Goal: Find specific page/section: Locate a particular part of the current website

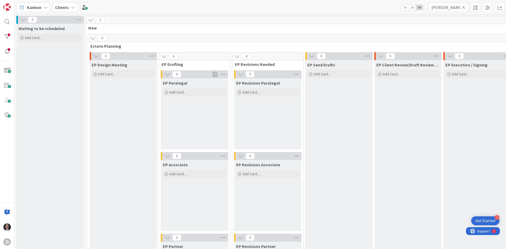
click at [35, 9] on span "Kanban" at bounding box center [34, 7] width 15 height 6
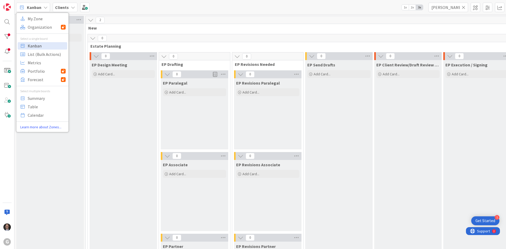
click at [33, 46] on span "Kanban" at bounding box center [47, 46] width 38 height 8
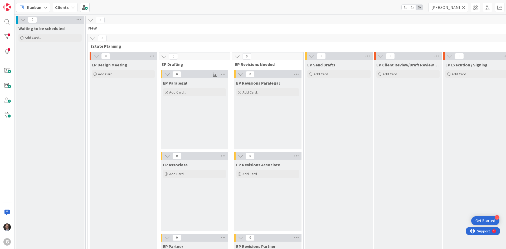
click at [464, 8] on icon at bounding box center [464, 7] width 4 height 5
click at [453, 7] on input "text" at bounding box center [449, 7] width 40 height 9
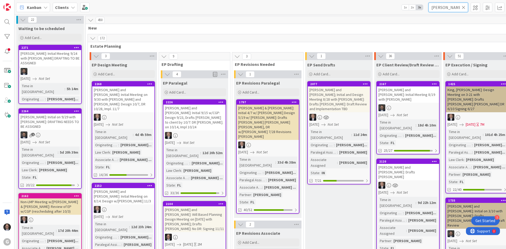
type input "[PERSON_NAME]"
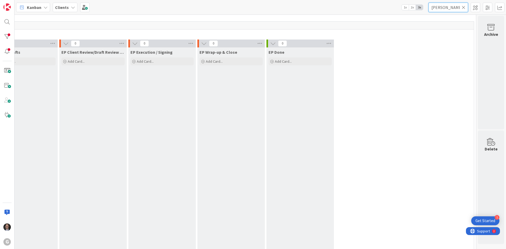
scroll to position [0, 319]
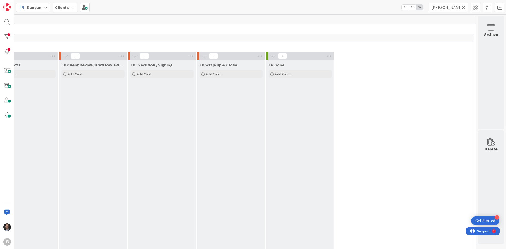
click at [463, 7] on icon at bounding box center [464, 7] width 4 height 5
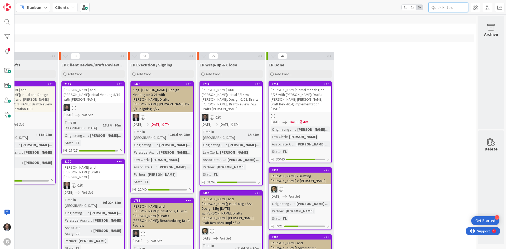
click at [450, 9] on input "text" at bounding box center [449, 7] width 40 height 9
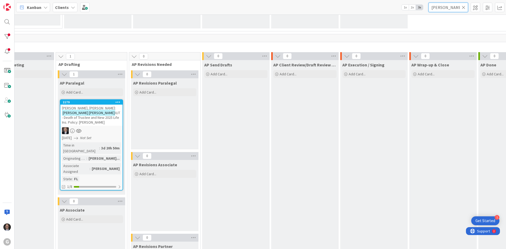
scroll to position [369, 241]
type input "[PERSON_NAME] [PERSON_NAME]"
click at [87, 163] on div "Associate Assigned" at bounding box center [77, 169] width 28 height 12
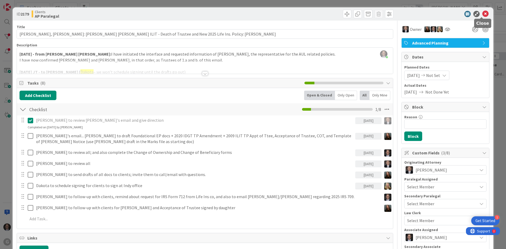
click at [483, 14] on icon at bounding box center [486, 14] width 6 height 6
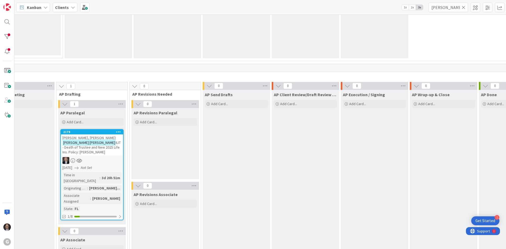
scroll to position [290, 241]
